Goal: Check status: Check status

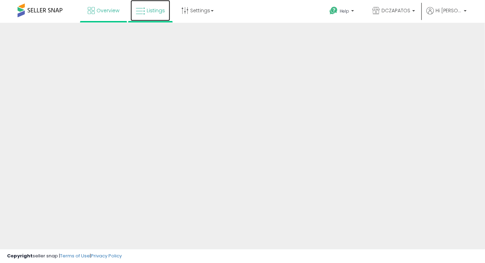
click at [143, 7] on icon at bounding box center [140, 11] width 9 height 9
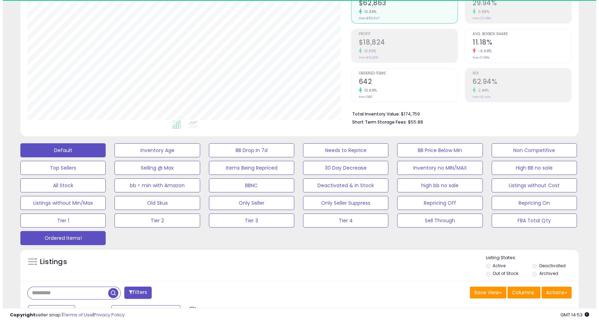
scroll to position [144, 323]
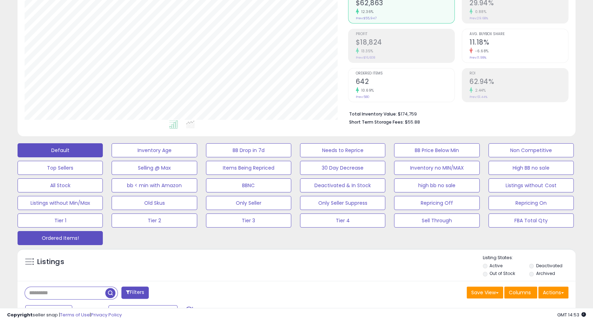
click at [112, 157] on button "Ordered Items!" at bounding box center [154, 150] width 85 height 14
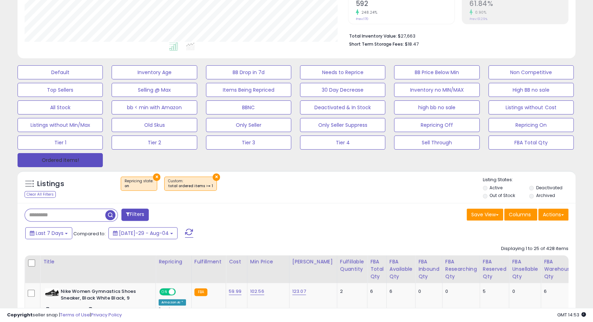
scroll to position [195, 0]
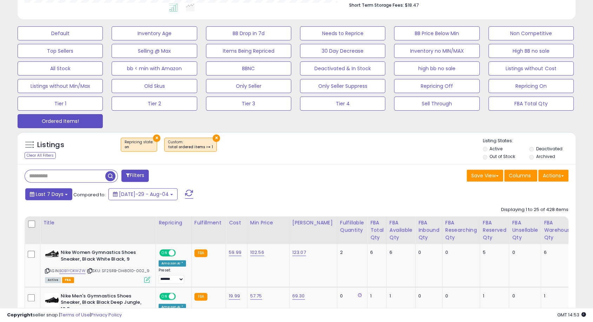
click at [62, 190] on button "Last 7 Days" at bounding box center [48, 194] width 47 height 12
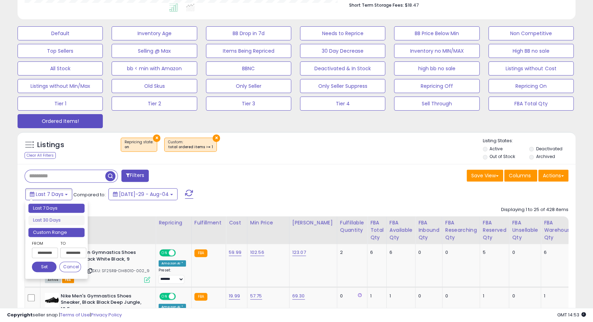
click at [66, 232] on li "Custom Range" at bounding box center [56, 232] width 56 height 9
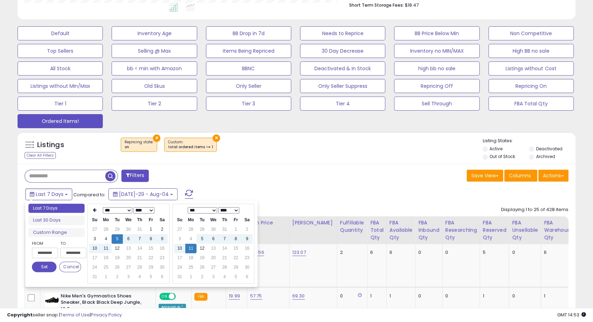
click at [57, 252] on div "**********" at bounding box center [69, 251] width 25 height 22
click at [102, 250] on td "11" at bounding box center [105, 248] width 11 height 9
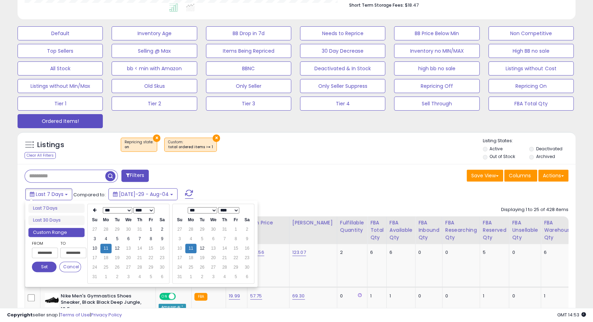
type input "**********"
click at [42, 263] on button "Set" at bounding box center [44, 267] width 25 height 11
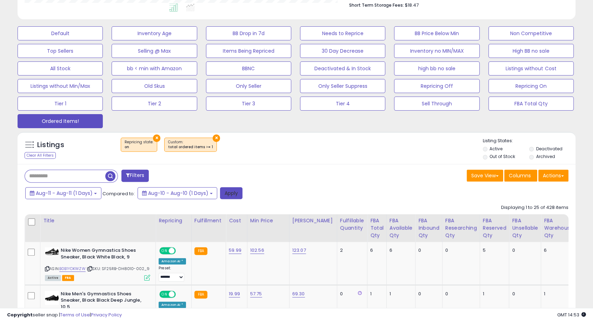
click at [238, 193] on button "Apply" at bounding box center [231, 193] width 22 height 12
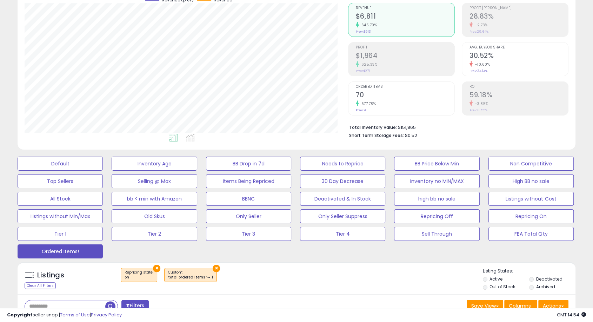
scroll to position [0, 0]
